Goal: Transaction & Acquisition: Purchase product/service

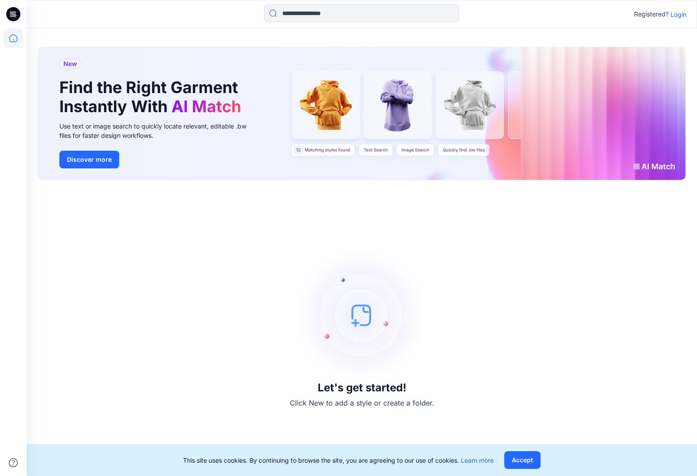
click at [677, 17] on p "Login" at bounding box center [679, 14] width 16 height 9
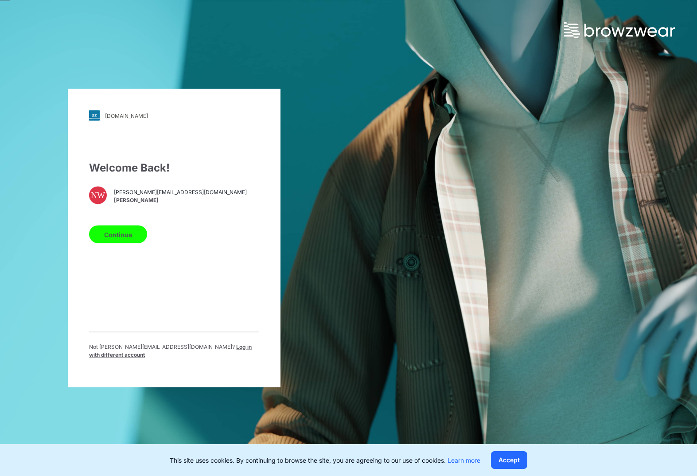
click at [131, 242] on button "Continue" at bounding box center [118, 235] width 58 height 18
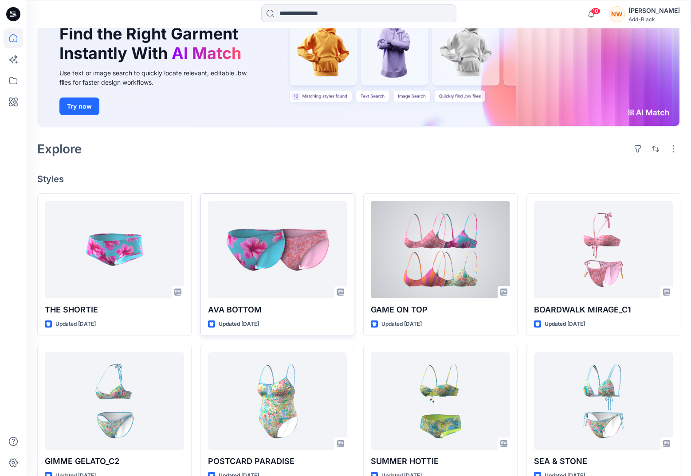
scroll to position [106, 0]
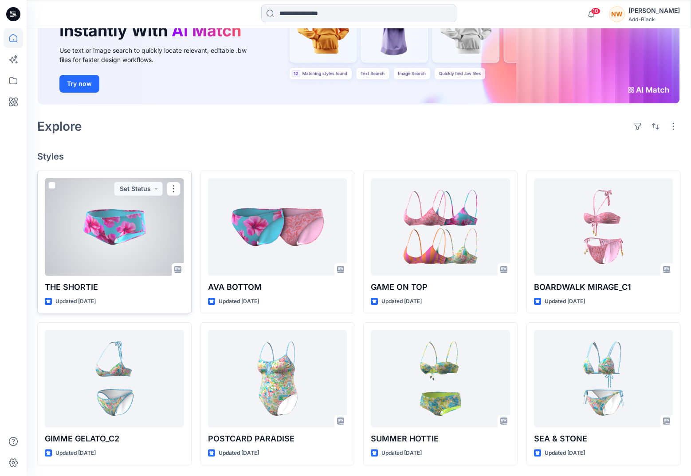
click at [160, 242] on div at bounding box center [114, 227] width 139 height 98
